Goal: Task Accomplishment & Management: Manage account settings

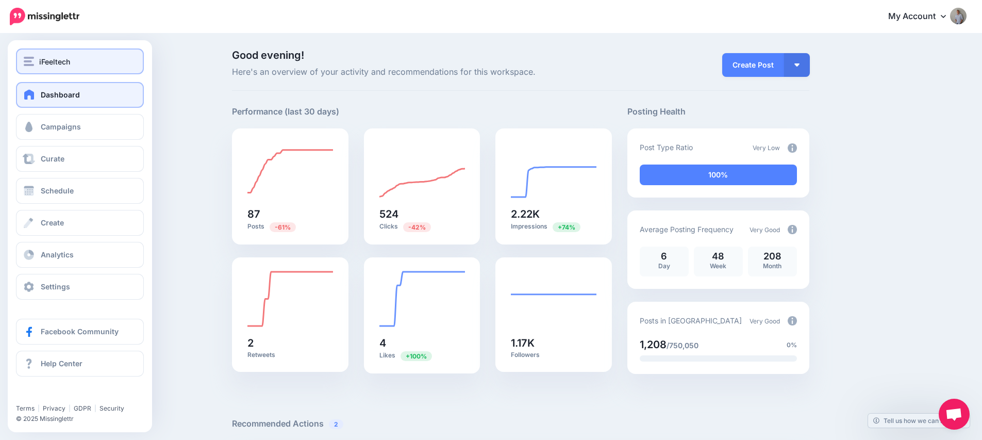
click at [37, 63] on div "iFeeltech" at bounding box center [80, 62] width 112 height 12
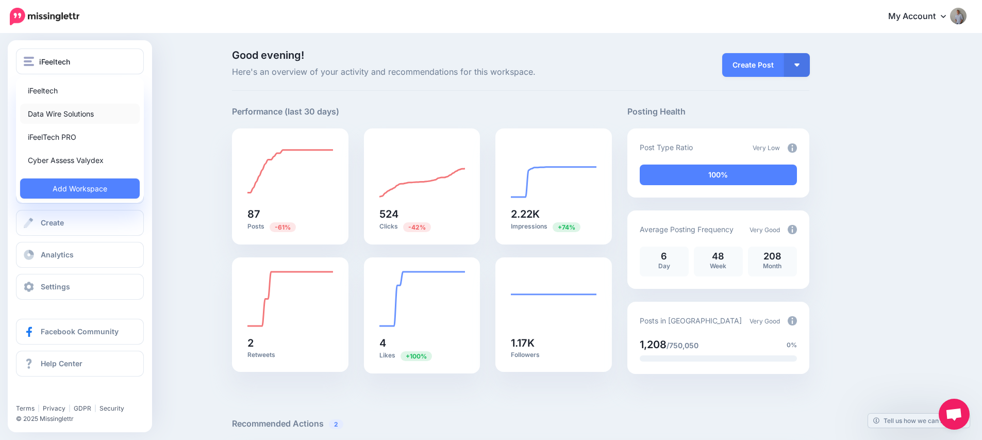
click at [69, 117] on link "Data Wire Solutions" at bounding box center [80, 114] width 120 height 20
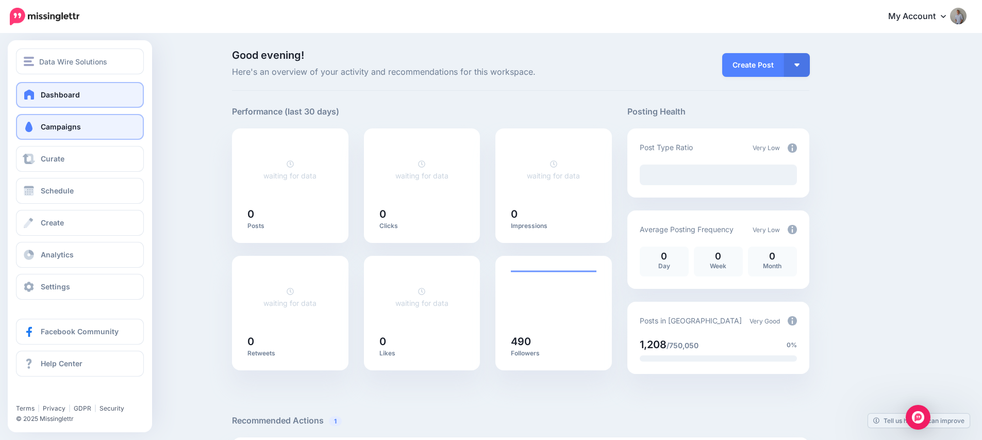
click at [42, 135] on link "Campaigns" at bounding box center [80, 127] width 128 height 26
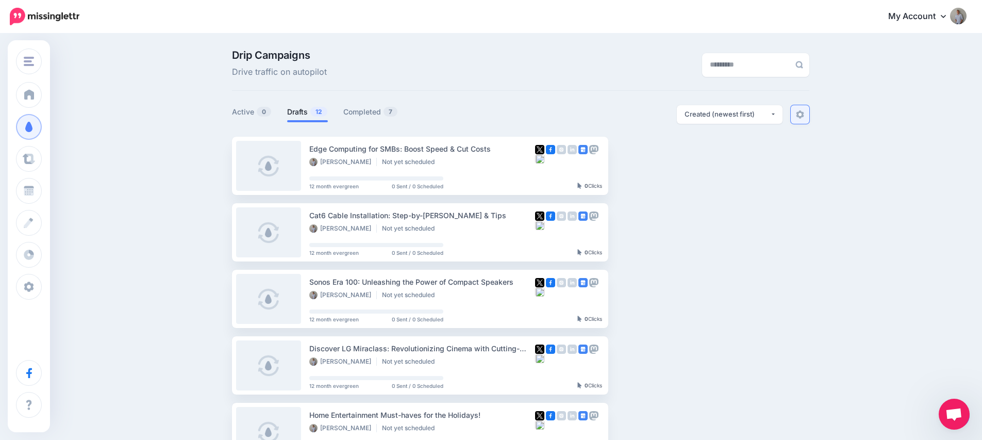
click at [809, 111] on link at bounding box center [800, 114] width 19 height 19
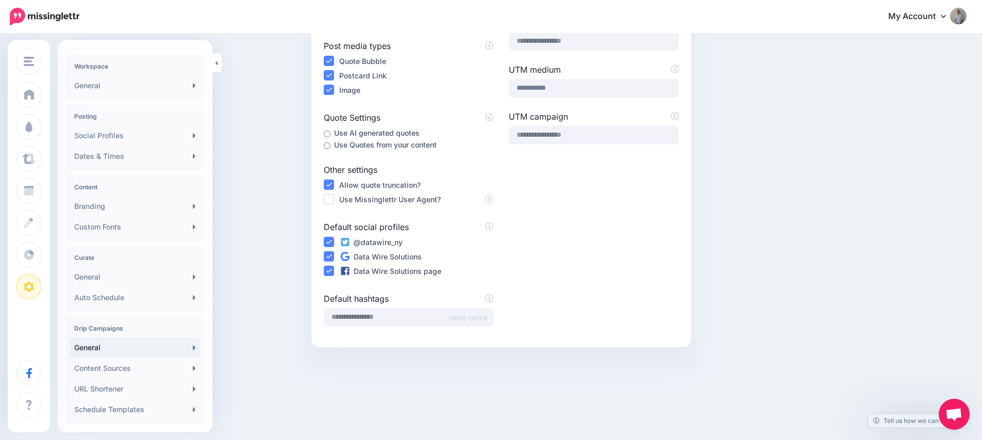
scroll to position [127, 0]
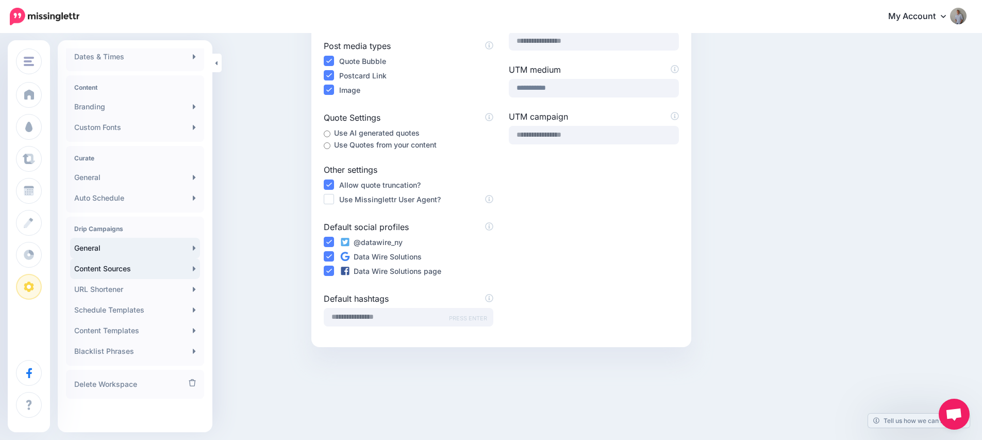
click at [119, 268] on link "Content Sources" at bounding box center [135, 268] width 130 height 21
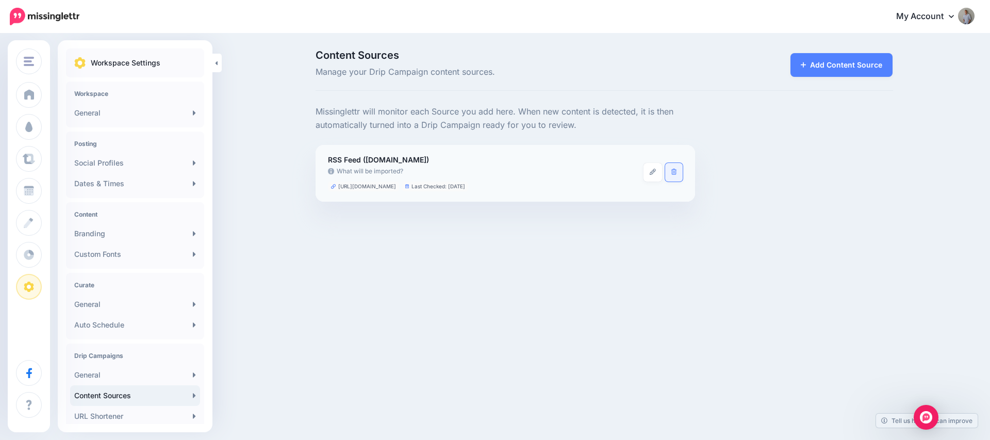
click at [677, 172] on link at bounding box center [674, 172] width 18 height 19
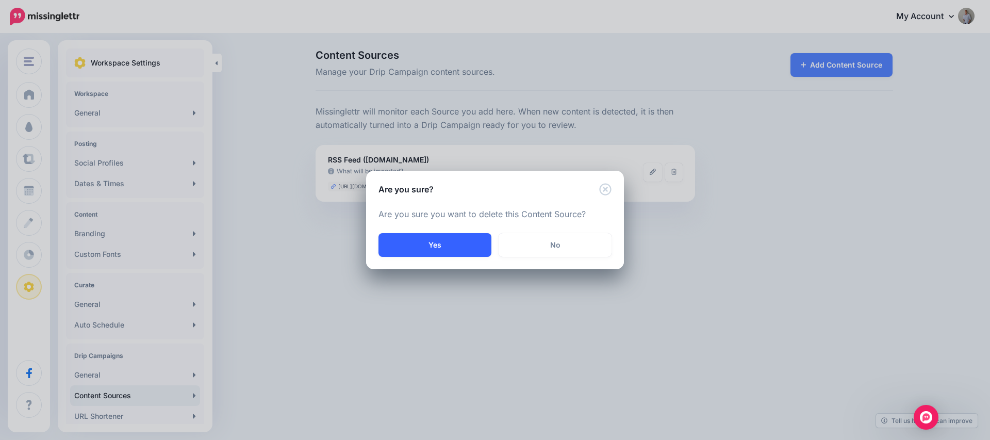
click at [433, 244] on button "Yes" at bounding box center [435, 245] width 113 height 24
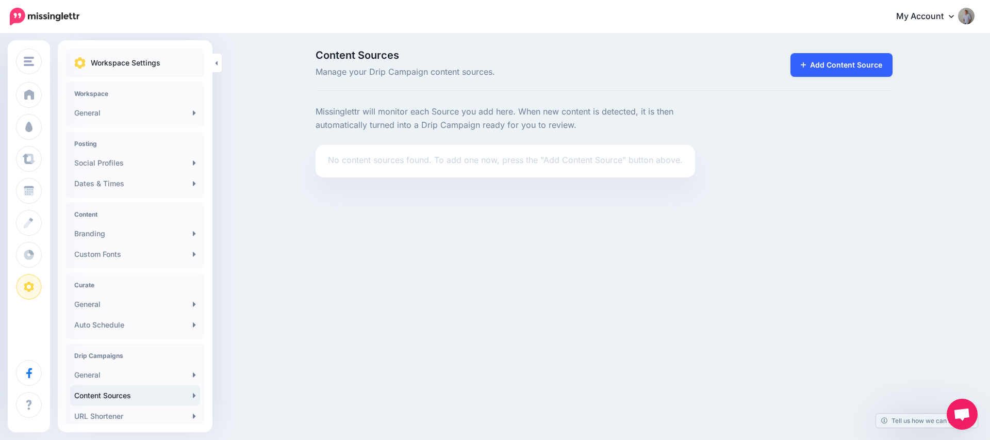
click at [830, 70] on link "Add Content Source" at bounding box center [842, 65] width 103 height 24
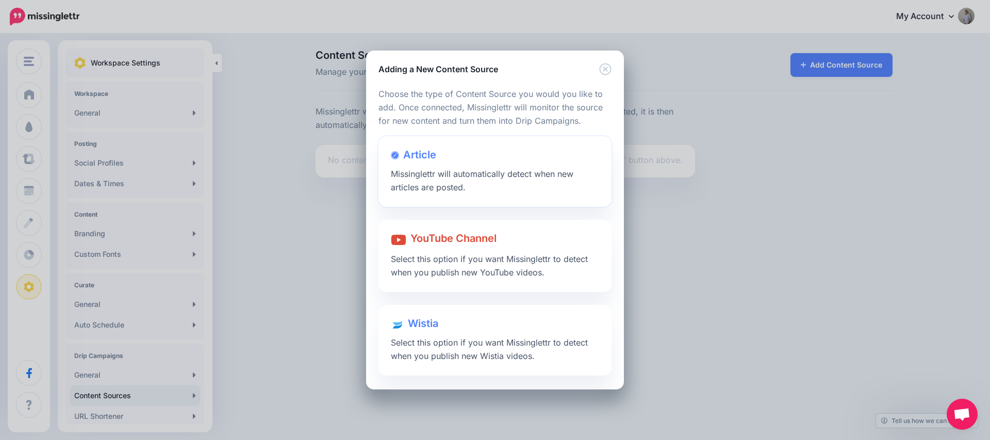
click at [452, 177] on span "Missinglettr will automatically detect when new articles are posted." at bounding box center [482, 181] width 183 height 24
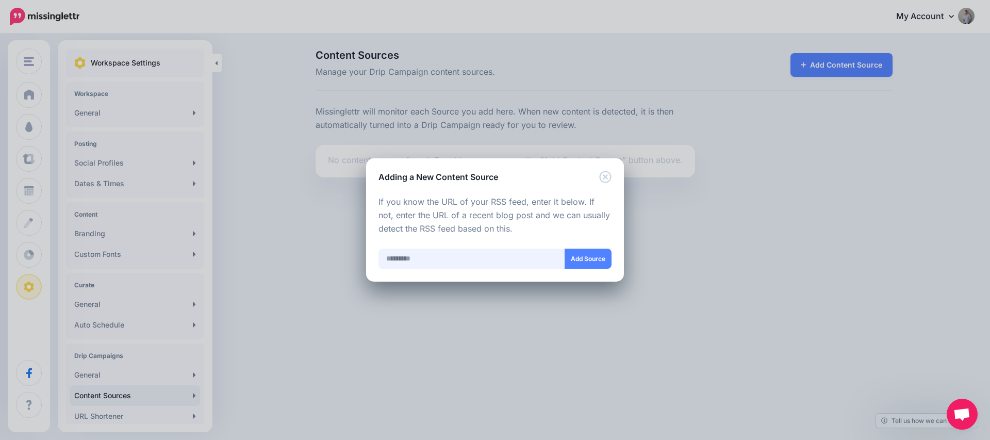
click at [438, 264] on input "text" at bounding box center [472, 259] width 187 height 20
paste input "**********"
type input "**********"
click at [590, 258] on button "Add Source" at bounding box center [588, 259] width 47 height 20
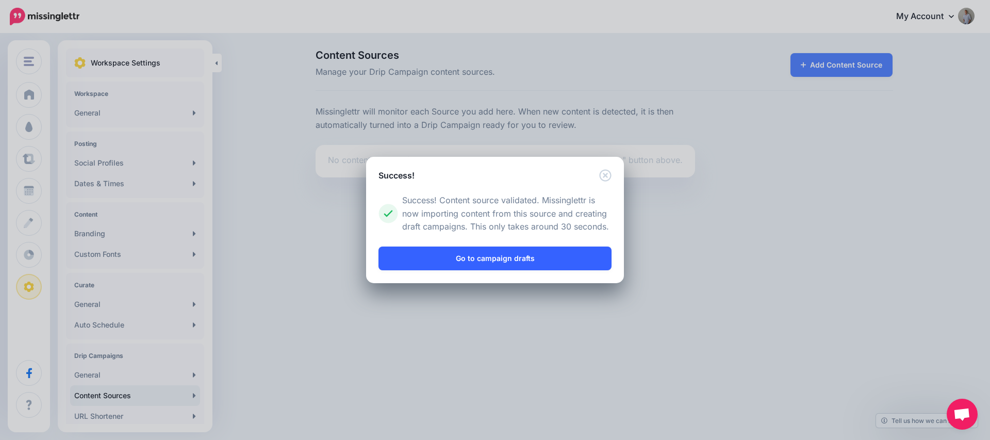
click at [458, 257] on link "Go to campaign drafts" at bounding box center [495, 258] width 233 height 24
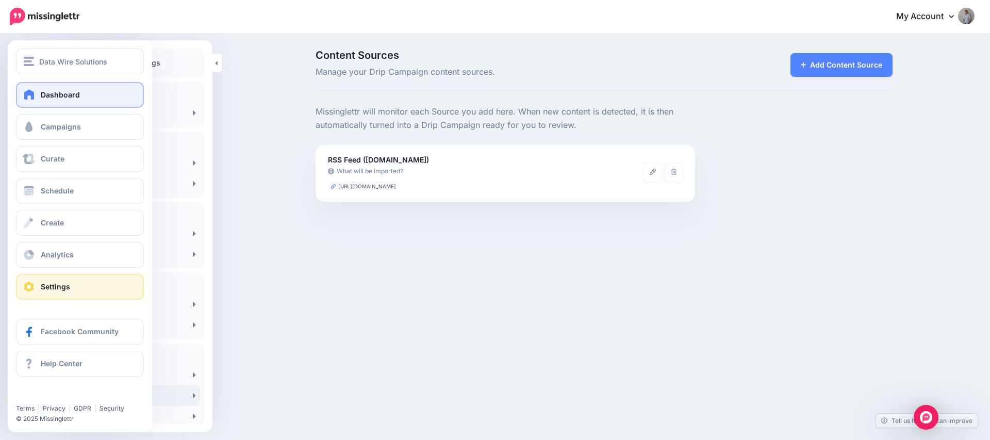
click at [34, 93] on span at bounding box center [29, 94] width 13 height 10
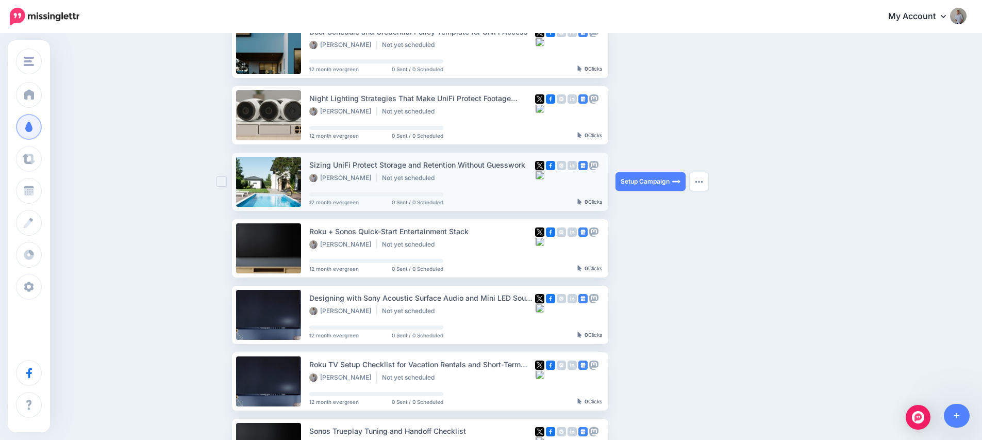
scroll to position [171, 0]
